Goal: Find contact information: Obtain details needed to contact an individual or organization

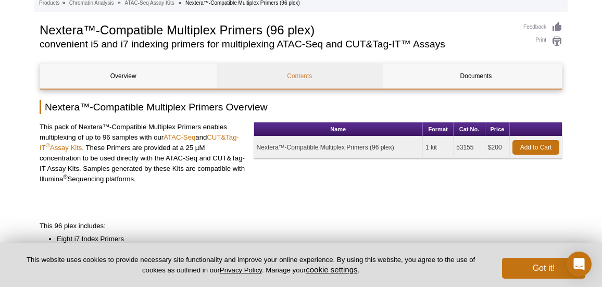
scroll to position [59, 0]
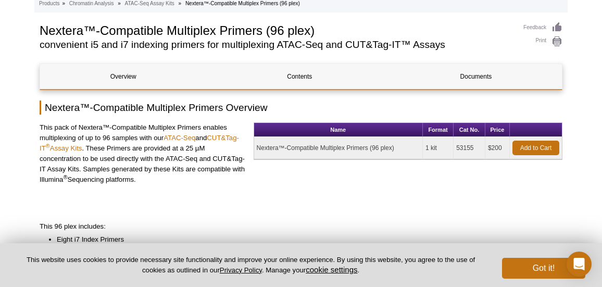
click at [257, 146] on td "Nextera™-Compatible Multiplex Primers (96 plex)" at bounding box center [338, 148] width 169 height 22
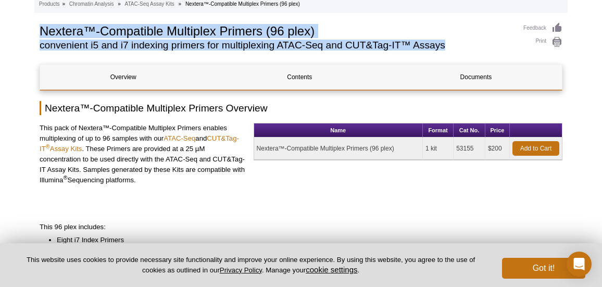
drag, startPoint x: 38, startPoint y: 26, endPoint x: 457, endPoint y: 53, distance: 419.9
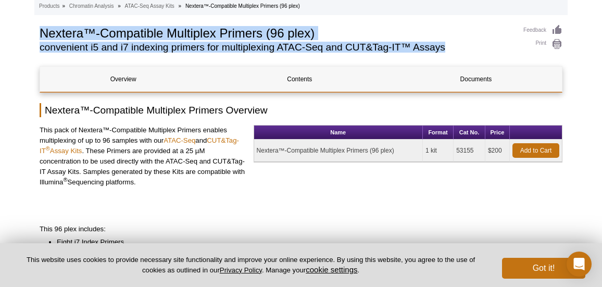
copy div "Nextera™-Compatible Multiplex Primers (96 plex) convenient i5 and i7 indexing p…"
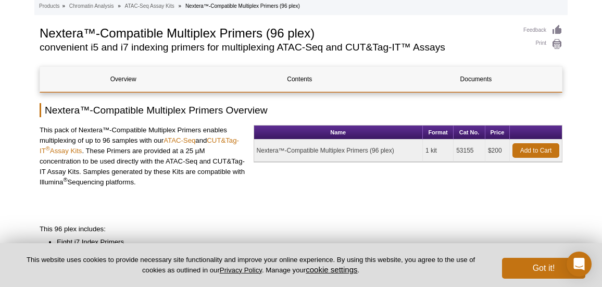
click at [333, 174] on div "Name Format Cat No. Price Nextera™-Compatible Multiplex Primers (96 plex) 1 kit…" at bounding box center [408, 165] width 309 height 81
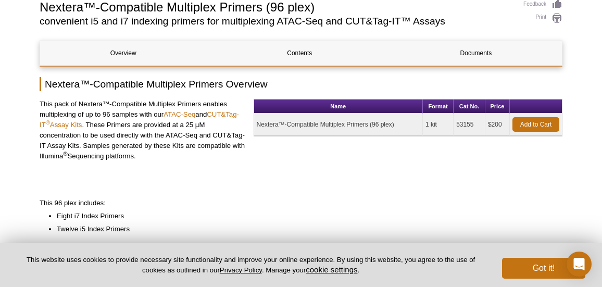
scroll to position [84, 0]
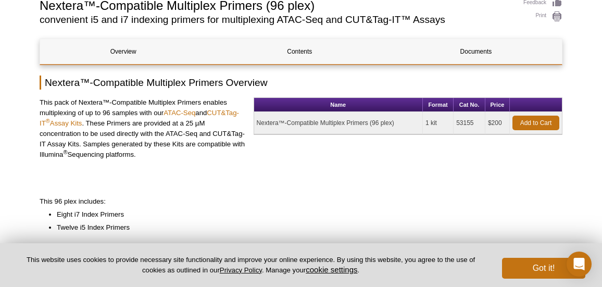
drag, startPoint x: 257, startPoint y: 121, endPoint x: 396, endPoint y: 122, distance: 139.2
click at [396, 122] on td "Nextera™-Compatible Multiplex Primers (96 plex)" at bounding box center [338, 123] width 169 height 22
copy td "Nextera™-Compatible Multiplex Primers (96 plex)"
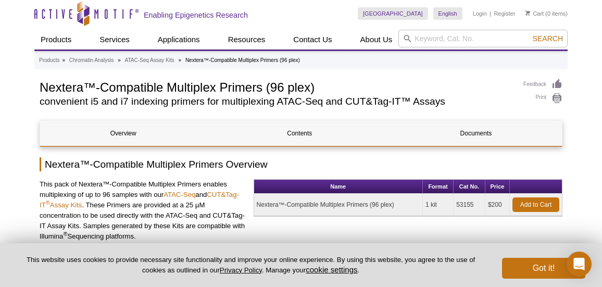
scroll to position [4, 0]
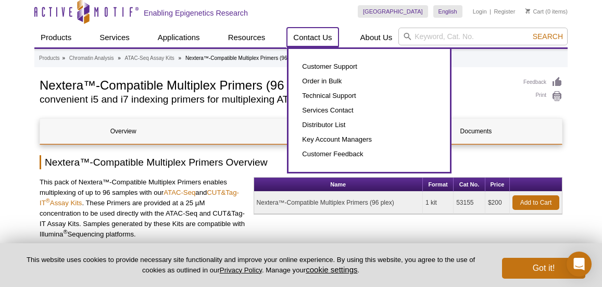
click at [326, 35] on link "Contact Us" at bounding box center [312, 38] width 51 height 20
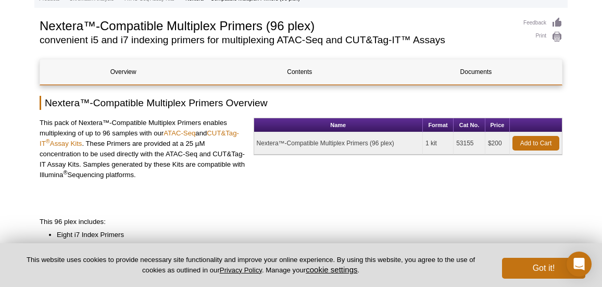
scroll to position [64, 0]
drag, startPoint x: 457, startPoint y: 141, endPoint x: 476, endPoint y: 142, distance: 18.8
click at [476, 142] on td "53155" at bounding box center [470, 143] width 32 height 22
copy td "53155"
